Goal: Check status: Check status

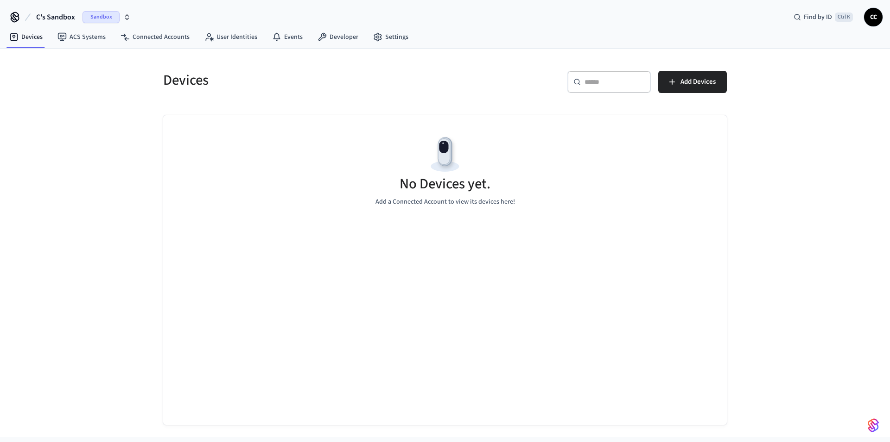
click at [98, 17] on span "Sandbox" at bounding box center [100, 17] width 37 height 12
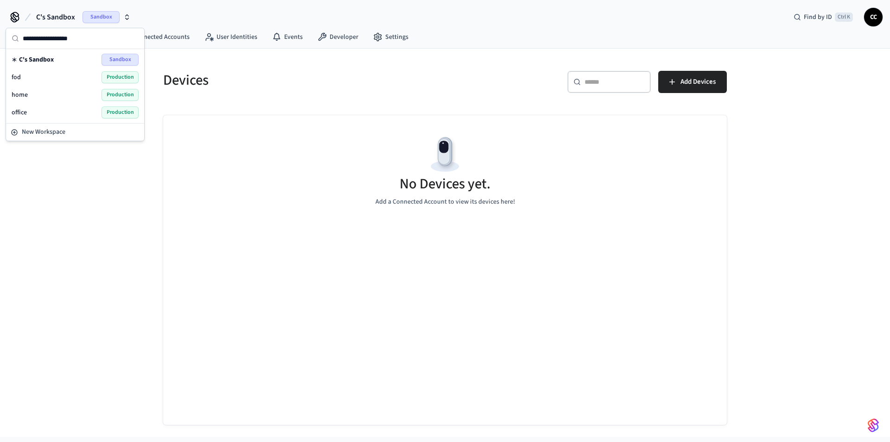
click at [70, 111] on div "office Production" at bounding box center [75, 113] width 127 height 12
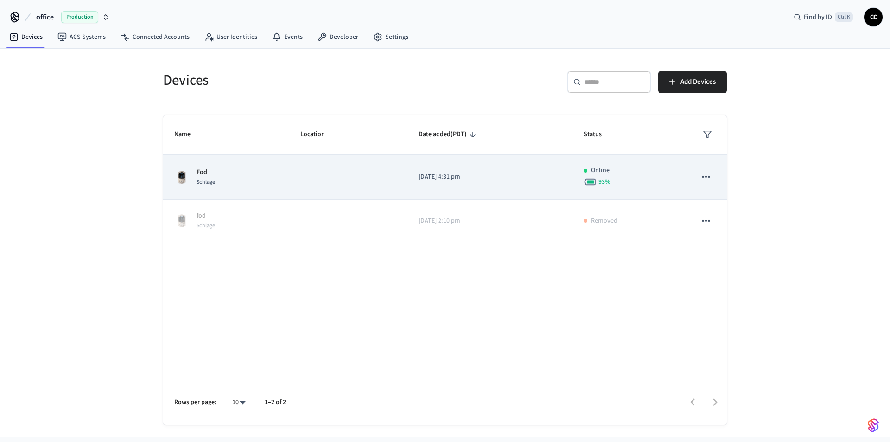
click at [483, 175] on p "[DATE] 4:31 pm" at bounding box center [489, 177] width 143 height 10
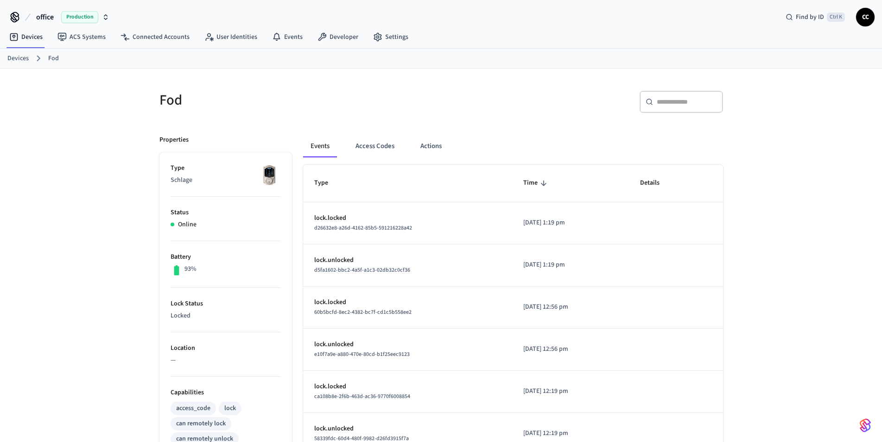
click at [73, 235] on div "Fod ​ ​ Properties Type Schlage Status Online Battery 93% Lock Status Locked Lo…" at bounding box center [441, 378] width 882 height 619
click at [436, 148] on button "Actions" at bounding box center [431, 146] width 36 height 22
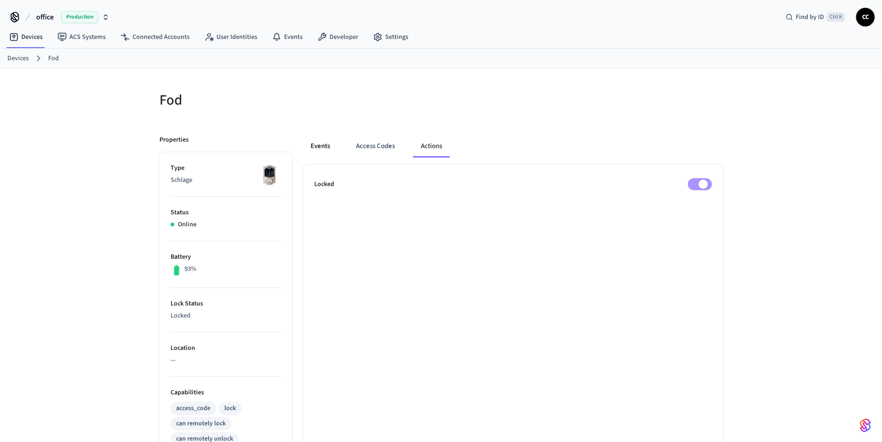
click at [323, 147] on button "Events" at bounding box center [320, 146] width 34 height 22
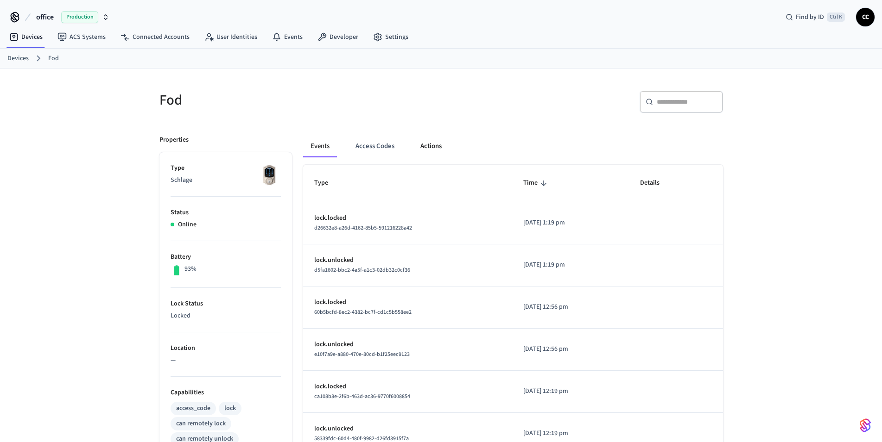
click at [436, 144] on button "Actions" at bounding box center [431, 146] width 36 height 22
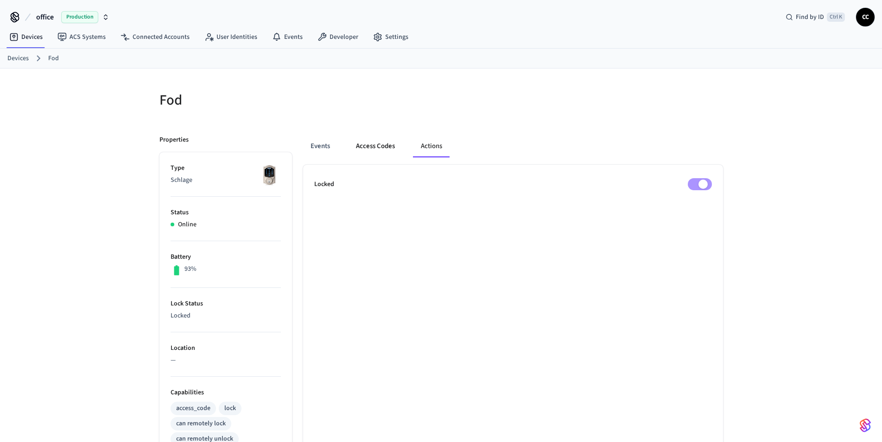
click at [371, 146] on button "Access Codes" at bounding box center [375, 146] width 54 height 22
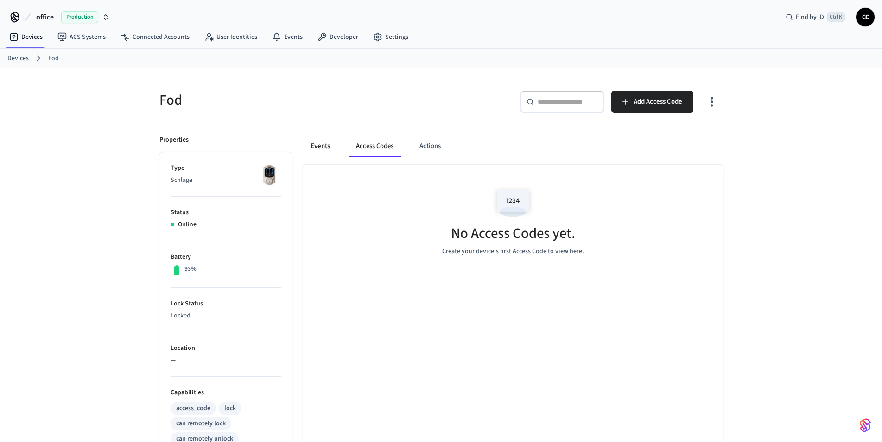
click at [330, 146] on button "Events" at bounding box center [320, 146] width 34 height 22
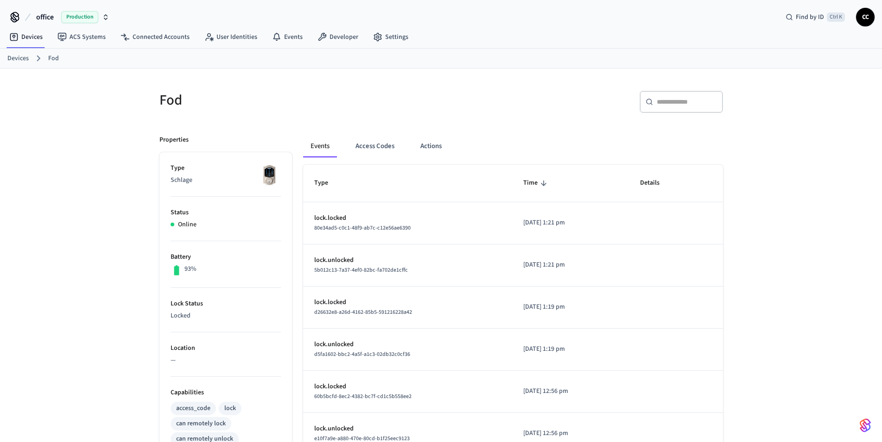
click at [85, 181] on div "Fod ​ ​ Properties Type Schlage Status Online Battery 93% Lock Status Locked Lo…" at bounding box center [441, 378] width 882 height 619
